Goal: Find specific page/section: Find specific page/section

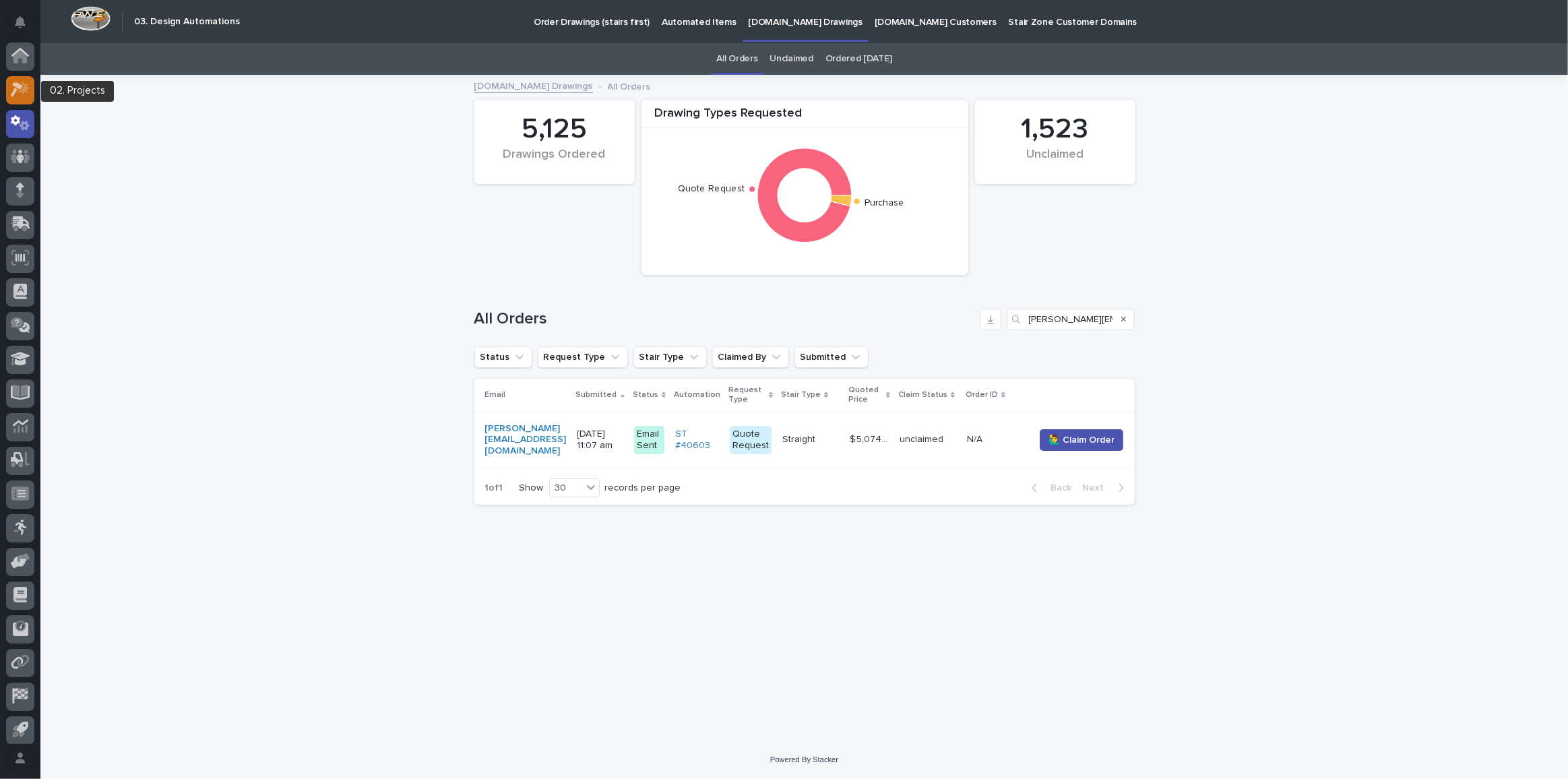
click at [27, 83] on icon at bounding box center [21, 89] width 19 height 16
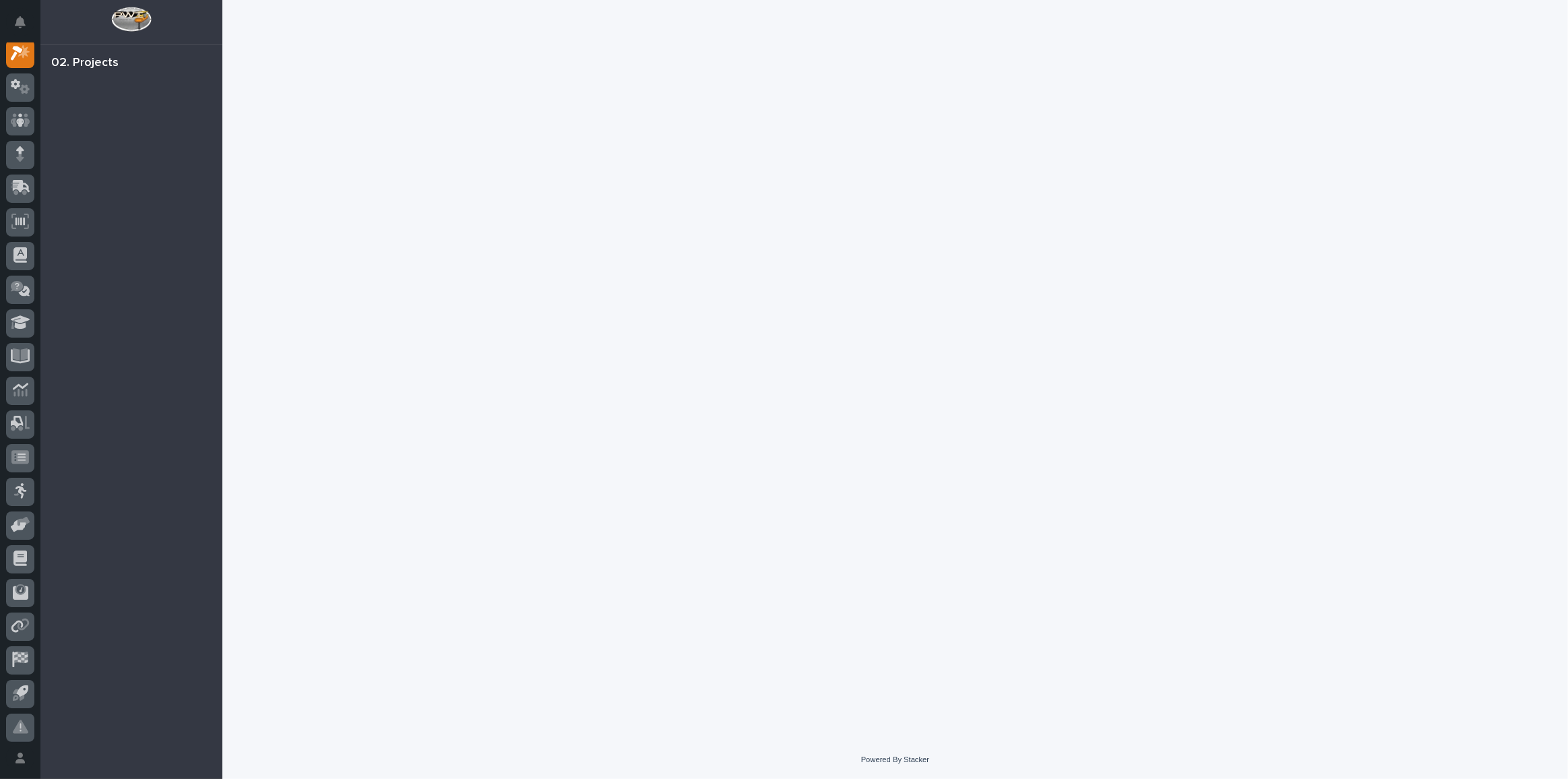
scroll to position [33, 0]
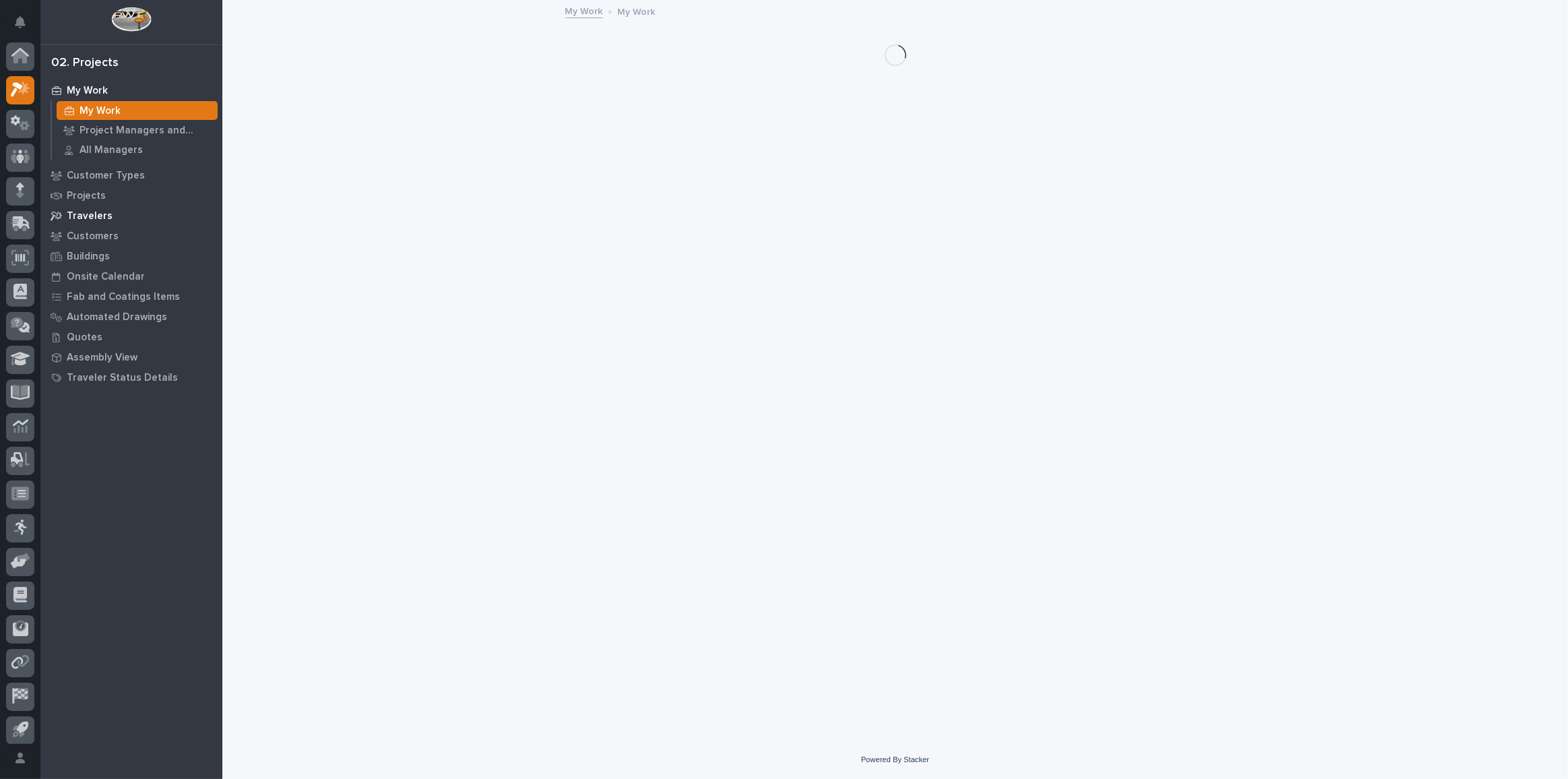
scroll to position [33, 0]
click at [92, 233] on p "Customers" at bounding box center [92, 237] width 52 height 12
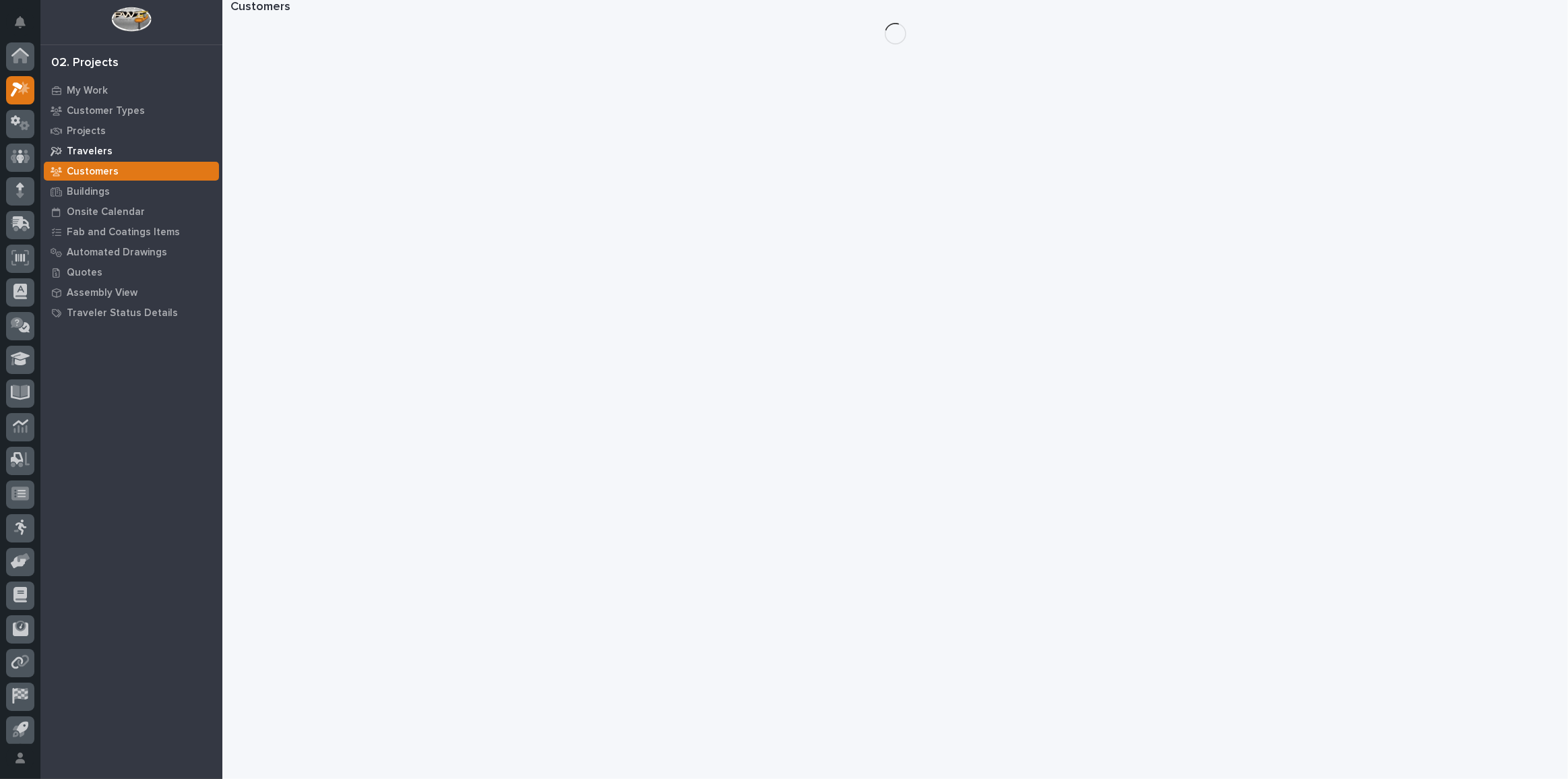
scroll to position [33, 0]
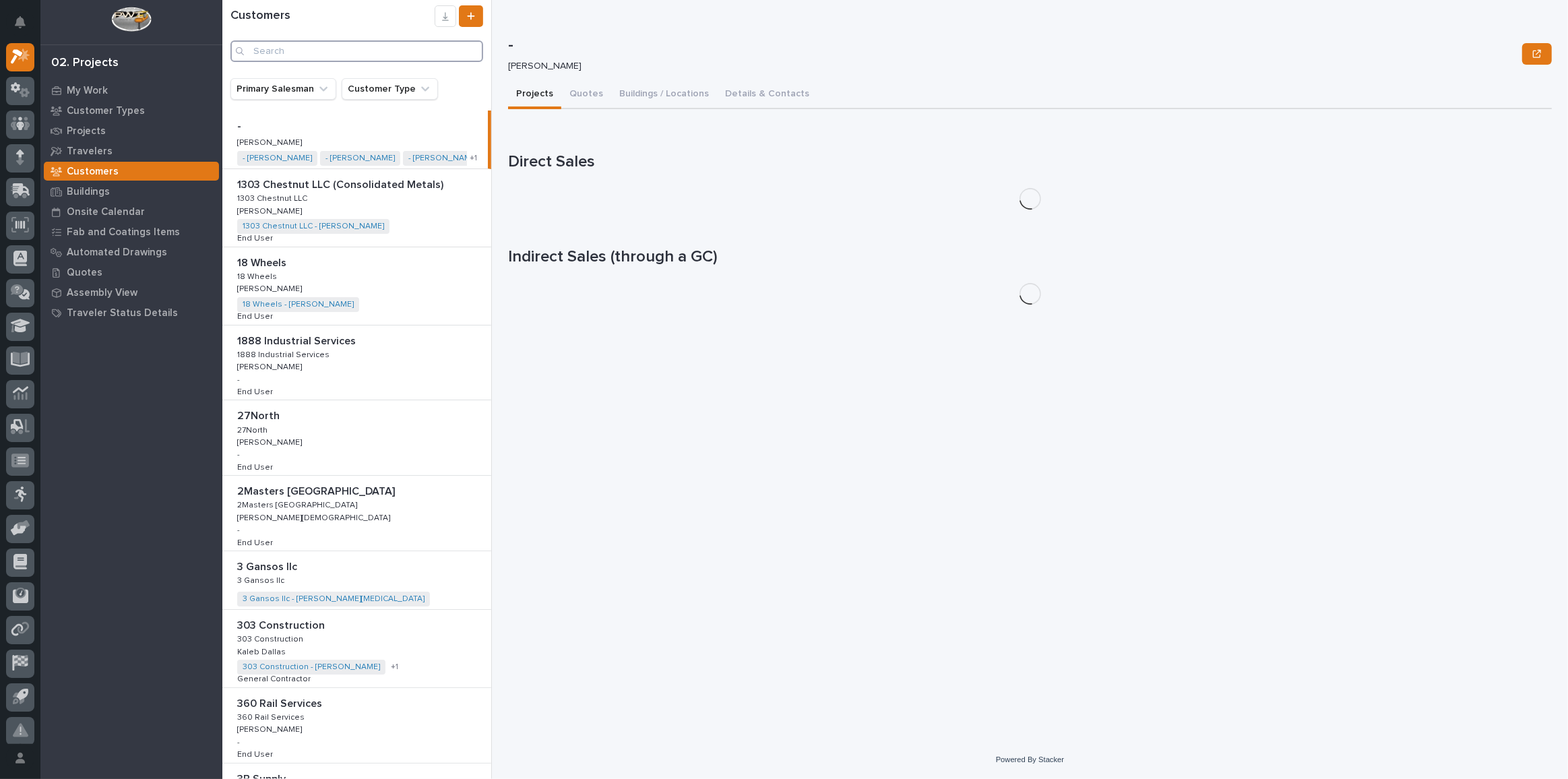
click at [316, 54] on input "Search" at bounding box center [357, 51] width 253 height 21
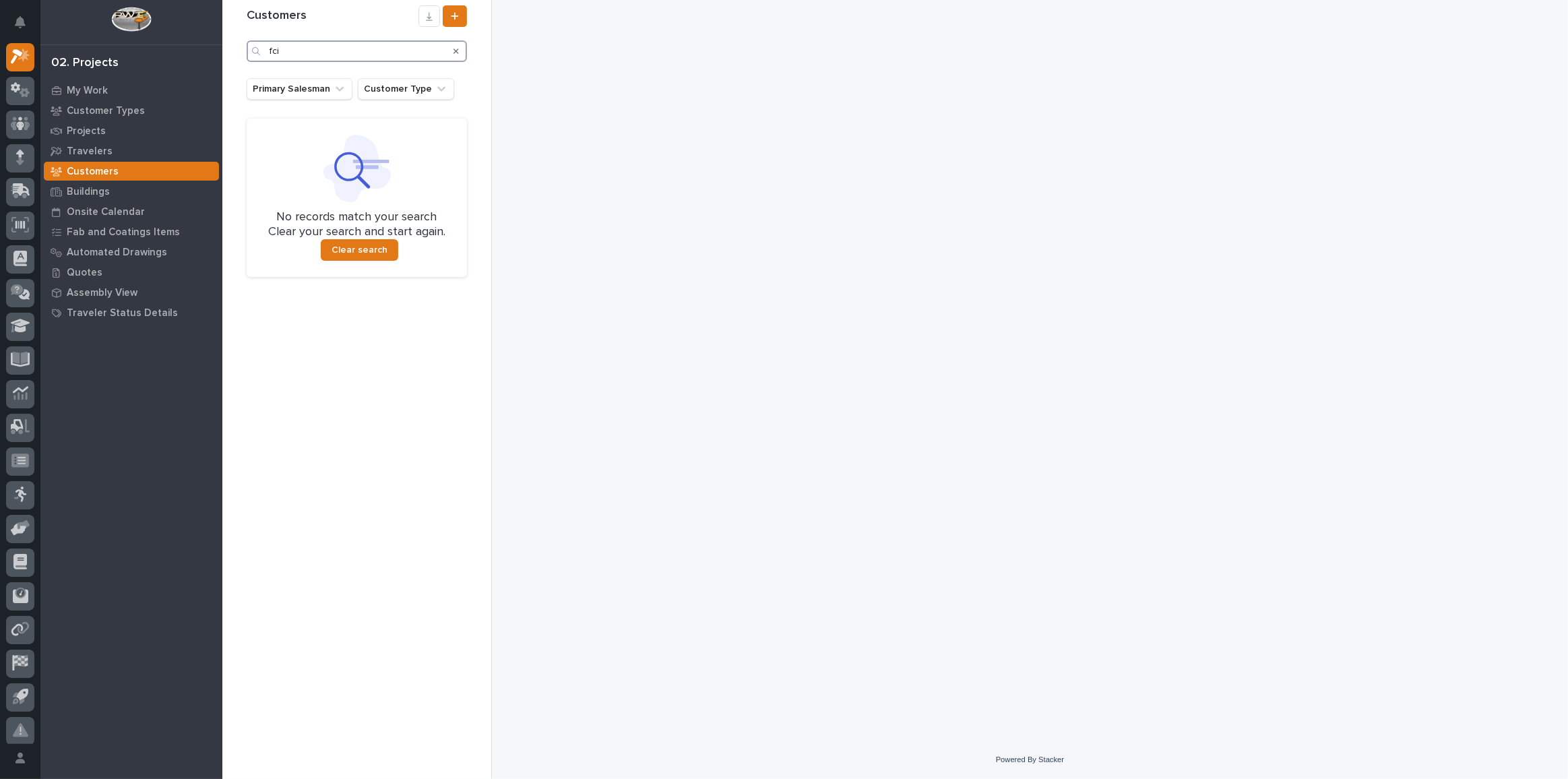
drag, startPoint x: 349, startPoint y: 50, endPoint x: 93, endPoint y: -1, distance: 261.0
click at [93, 0] on html "My Settings Log Out 02. Projects My Work Customer Types Projects Travelers Cust…" at bounding box center [784, 390] width 1568 height 779
type input "[PERSON_NAME]"
